Goal: Task Accomplishment & Management: Complete application form

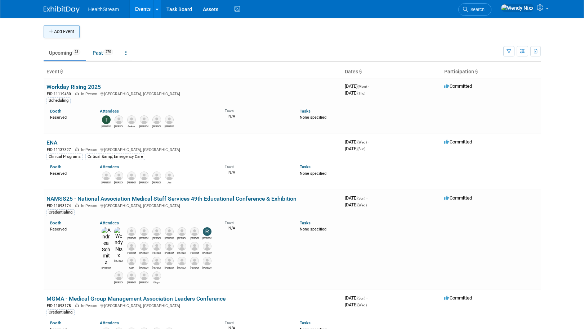
click at [71, 31] on button "Add Event" at bounding box center [62, 31] width 36 height 13
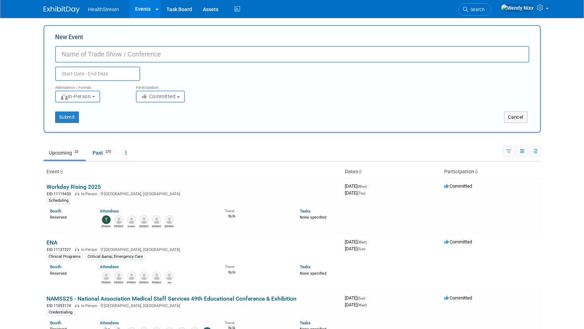
click at [86, 53] on input "New Event" at bounding box center [292, 54] width 474 height 17
click at [143, 6] on link "Events" at bounding box center [143, 9] width 26 height 18
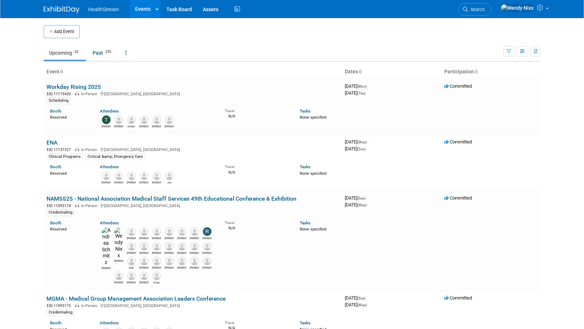
click at [143, 6] on link "Events" at bounding box center [143, 9] width 26 height 18
click at [57, 34] on button "Add Event" at bounding box center [62, 31] width 36 height 13
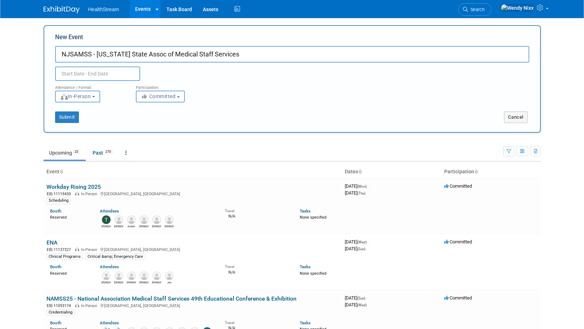
type input "NJSAMSS - New Jersey State Assoc of Medical Staff Services"
click at [85, 69] on input "text" at bounding box center [97, 74] width 85 height 14
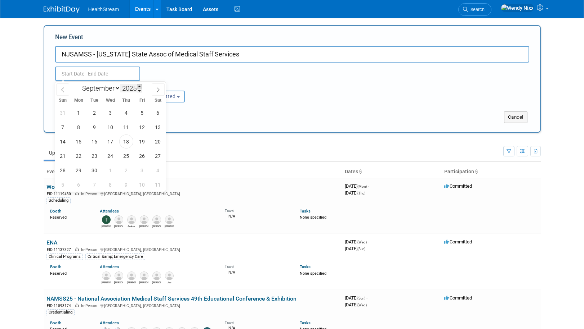
click at [141, 87] on span at bounding box center [139, 86] width 5 height 4
type input "2026"
click at [62, 87] on icon at bounding box center [62, 89] width 5 height 5
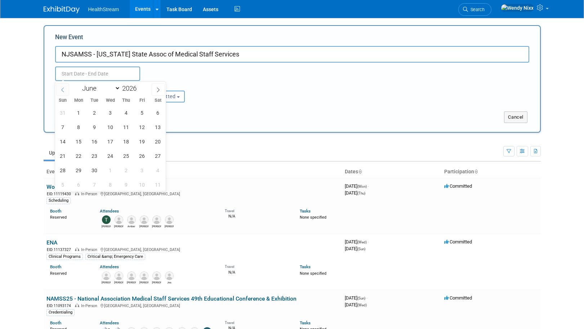
click at [62, 87] on icon at bounding box center [62, 89] width 5 height 5
select select "3"
click at [127, 157] on span "23" at bounding box center [126, 156] width 14 height 14
click at [142, 154] on span "24" at bounding box center [142, 156] width 14 height 14
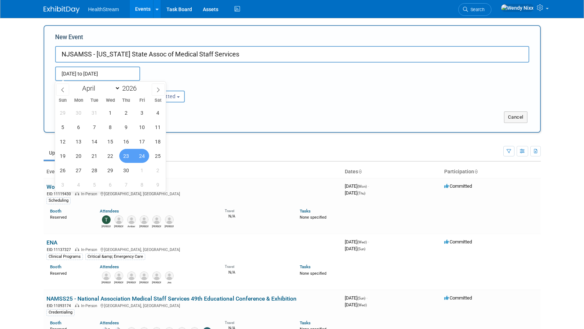
type input "Apr 23, 2026 to Apr 24, 2026"
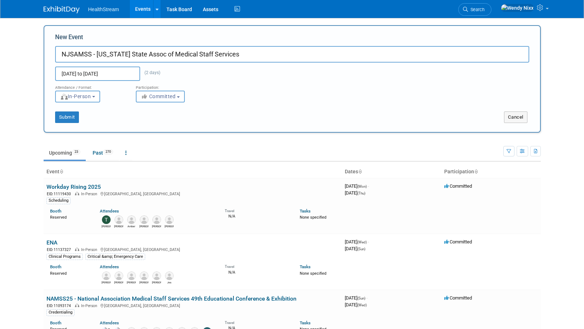
click at [171, 96] on span "Committed" at bounding box center [158, 97] width 35 height 6
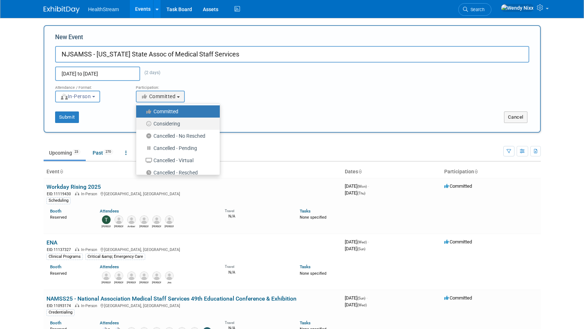
click at [172, 123] on label "Considering" at bounding box center [176, 123] width 73 height 9
click at [143, 123] on input "Considering" at bounding box center [140, 124] width 5 height 5
select select "2"
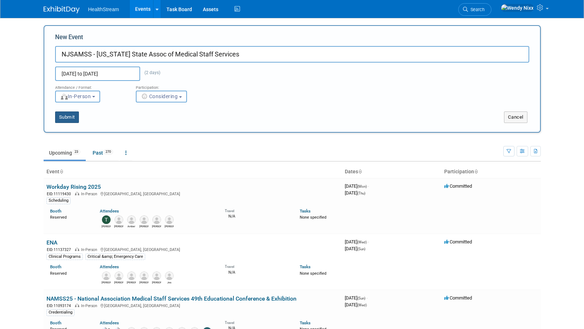
click at [68, 117] on button "Submit" at bounding box center [67, 118] width 24 height 12
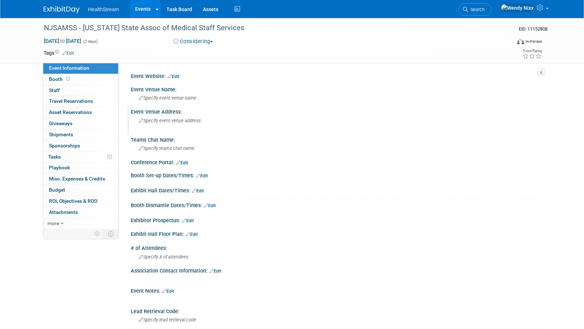
click at [179, 122] on span "Specify event venue address" at bounding box center [170, 120] width 62 height 5
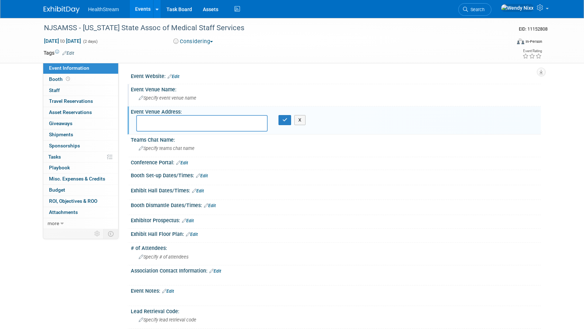
click at [183, 98] on span "Specify event venue name" at bounding box center [168, 97] width 58 height 5
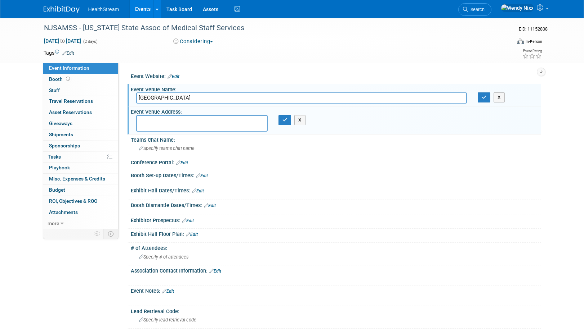
type input "National Conference Center"
click at [181, 122] on textarea at bounding box center [201, 123] width 131 height 17
type textarea "East Windsor, NJ"
click at [482, 97] on icon "button" at bounding box center [483, 97] width 5 height 5
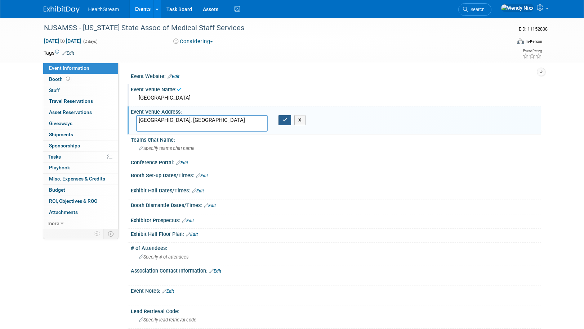
click at [285, 119] on icon "button" at bounding box center [284, 120] width 5 height 5
